Goal: Task Accomplishment & Management: Manage account settings

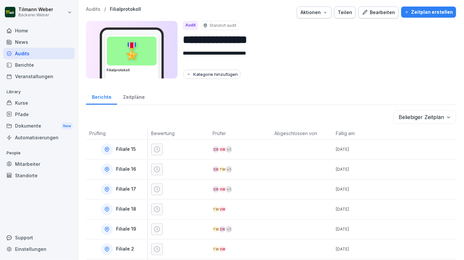
click at [390, 17] on button "Bearbeiten" at bounding box center [379, 13] width 40 height 12
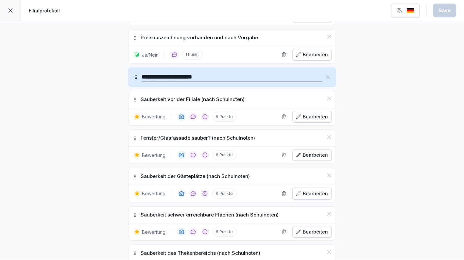
scroll to position [352, 0]
click at [297, 152] on icon "button" at bounding box center [298, 154] width 5 height 5
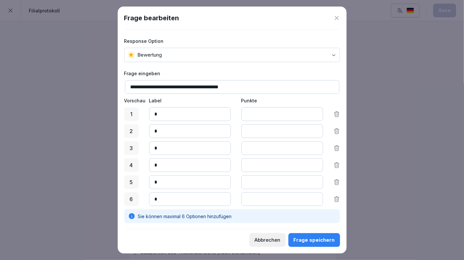
scroll to position [122, 0]
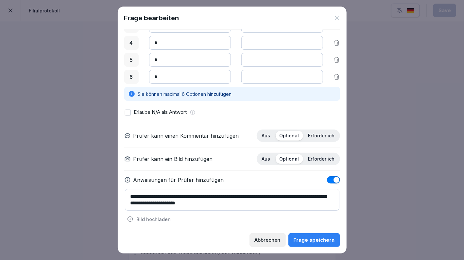
drag, startPoint x: 128, startPoint y: 201, endPoint x: 227, endPoint y: 203, distance: 98.5
click at [227, 203] on textarea "**********" at bounding box center [232, 200] width 215 height 22
type textarea "**********"
click at [323, 237] on div "Frage speichern" at bounding box center [314, 240] width 41 height 7
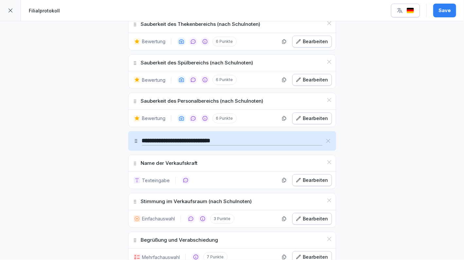
scroll to position [585, 0]
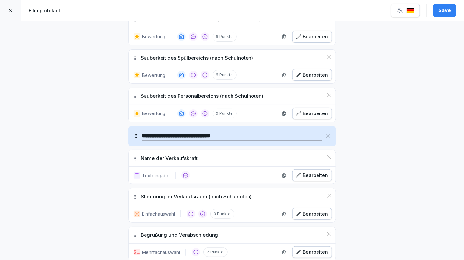
click at [299, 173] on icon "button" at bounding box center [298, 175] width 5 height 5
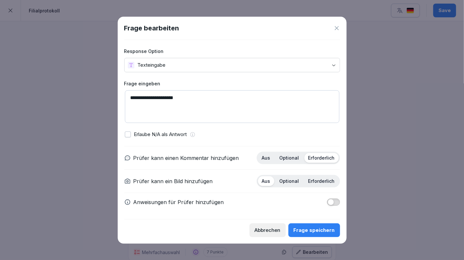
click at [270, 160] on p "Aus" at bounding box center [266, 158] width 9 height 6
click at [297, 228] on div "Frage speichern" at bounding box center [314, 230] width 41 height 7
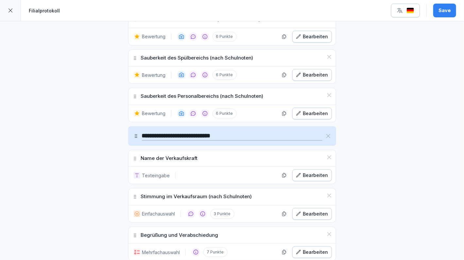
click at [439, 10] on button "Save" at bounding box center [444, 11] width 23 height 14
click at [9, 15] on div at bounding box center [10, 10] width 21 height 21
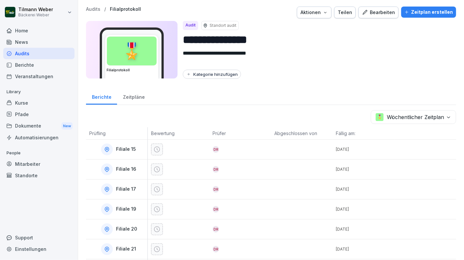
click at [427, 112] on body "**********" at bounding box center [232, 130] width 464 height 260
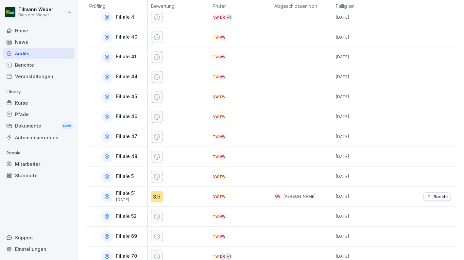
scroll to position [524, 0]
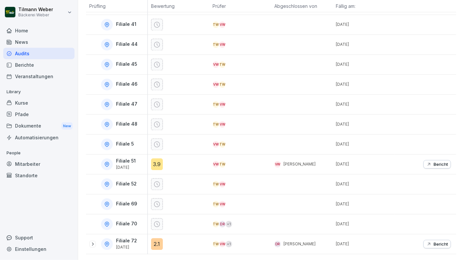
click at [92, 241] on div at bounding box center [92, 244] width 7 height 7
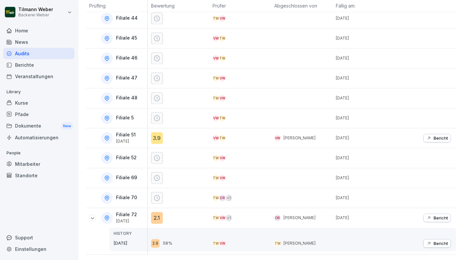
click at [154, 212] on div "2.1" at bounding box center [157, 218] width 12 height 12
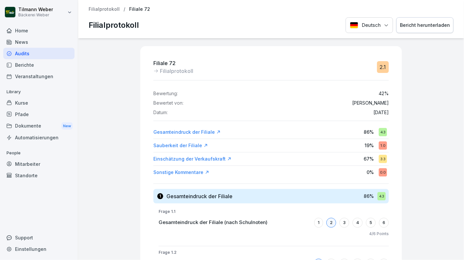
click at [112, 12] on p "Filialprotokoll" at bounding box center [104, 10] width 31 height 6
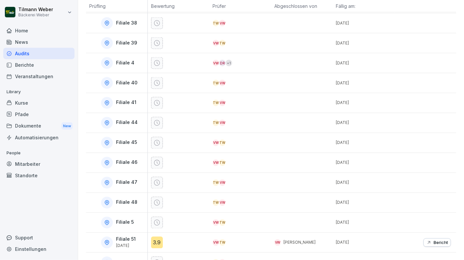
scroll to position [524, 0]
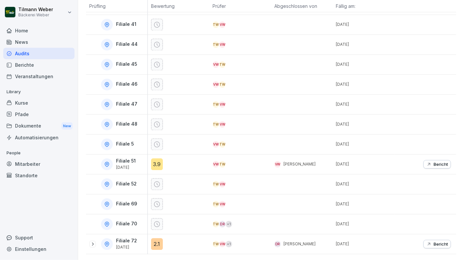
click at [88, 236] on div "Filiale 72 [DATE]" at bounding box center [116, 245] width 61 height 20
click at [92, 242] on icon at bounding box center [92, 244] width 5 height 5
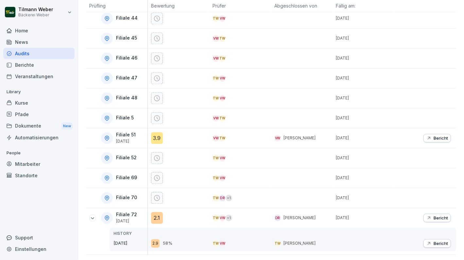
scroll to position [550, 0]
click at [156, 132] on div "3.9" at bounding box center [157, 138] width 12 height 12
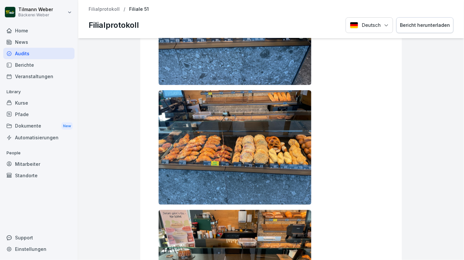
scroll to position [313, 0]
